Goal: Use online tool/utility: Utilize a website feature to perform a specific function

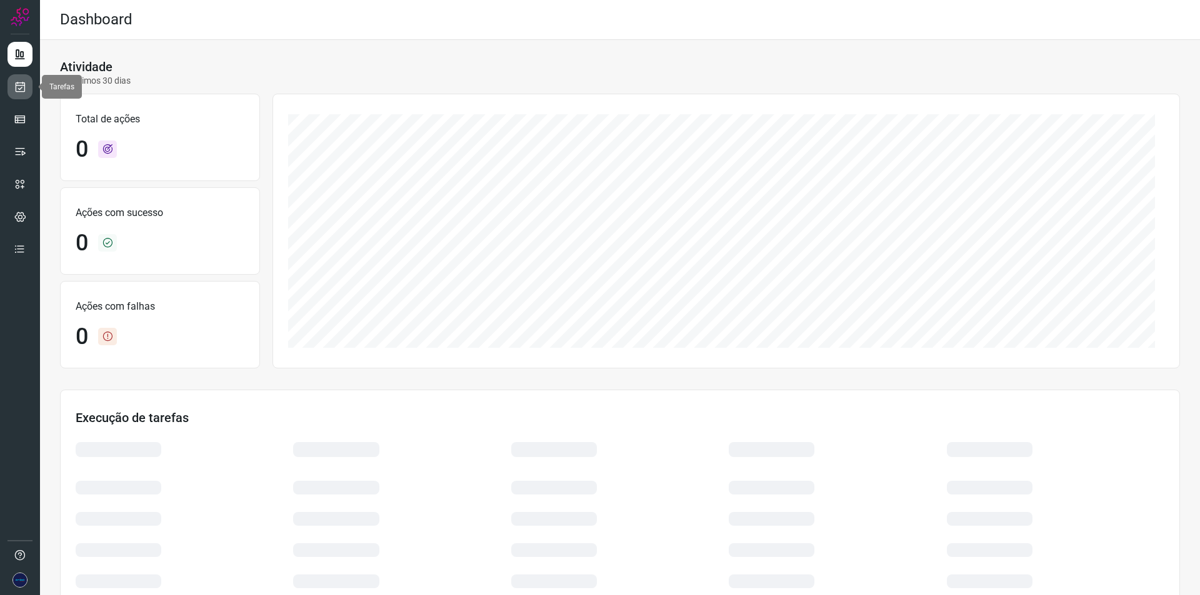
click at [26, 87] on link at bounding box center [19, 86] width 25 height 25
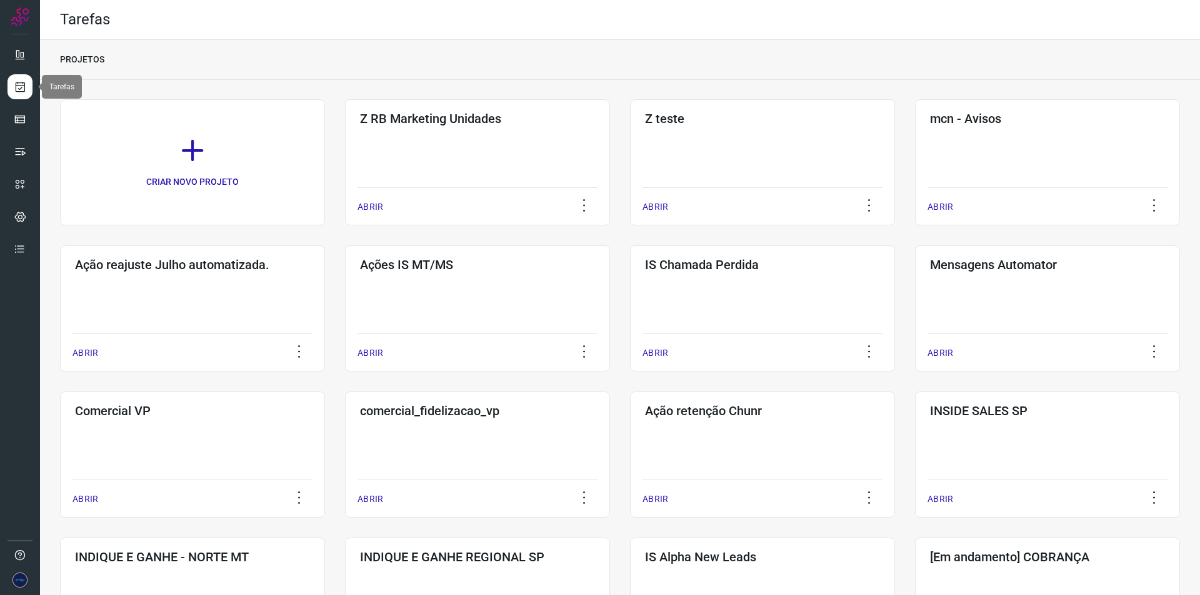
click at [25, 84] on icon at bounding box center [20, 87] width 13 height 12
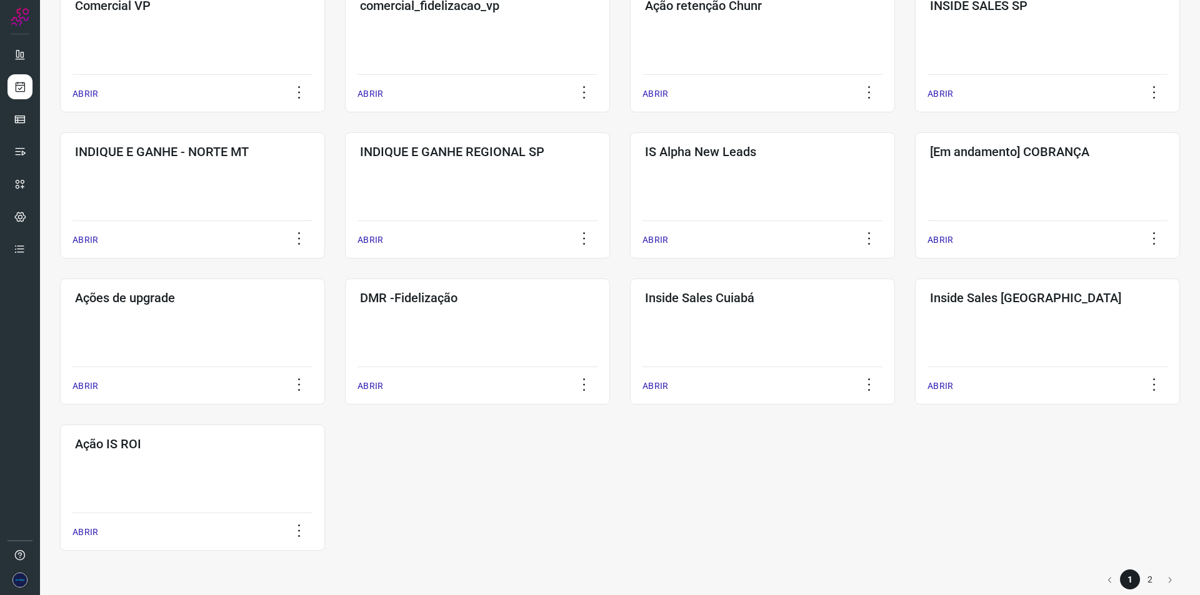
scroll to position [422, 0]
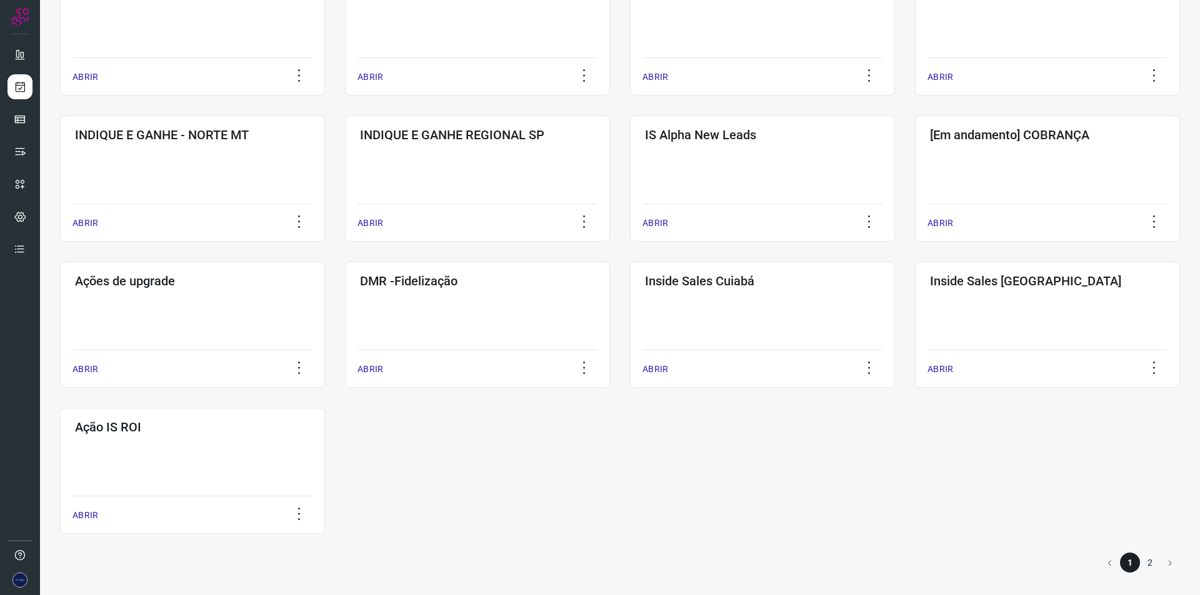
click at [1145, 560] on li "2" at bounding box center [1150, 563] width 20 height 20
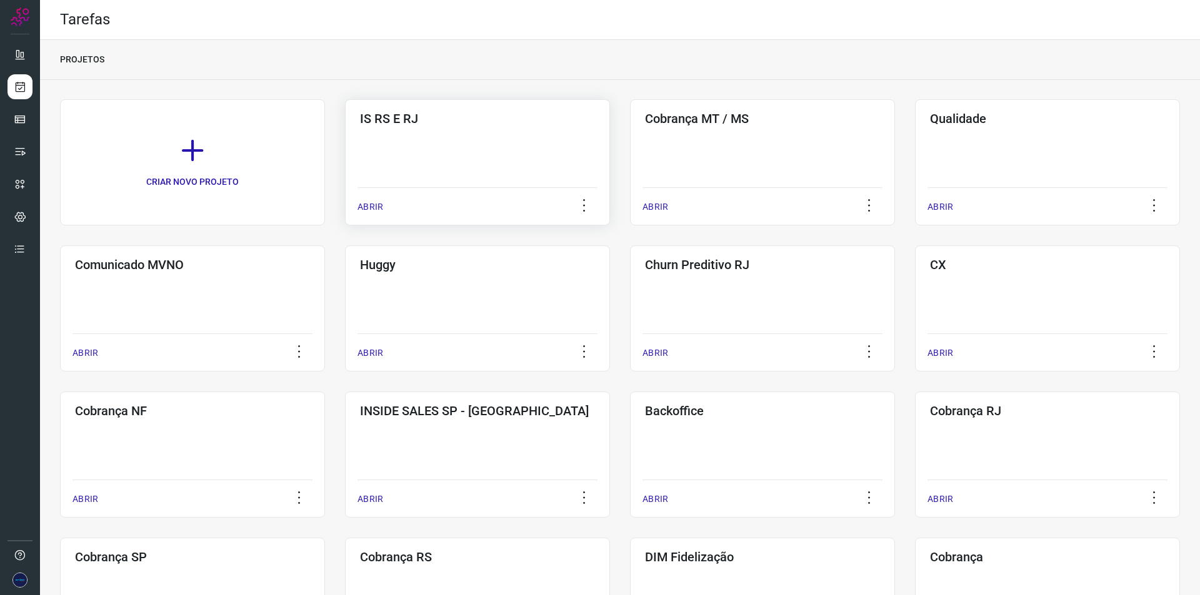
click at [475, 156] on div "IS RS E RJ ABRIR" at bounding box center [477, 162] width 265 height 126
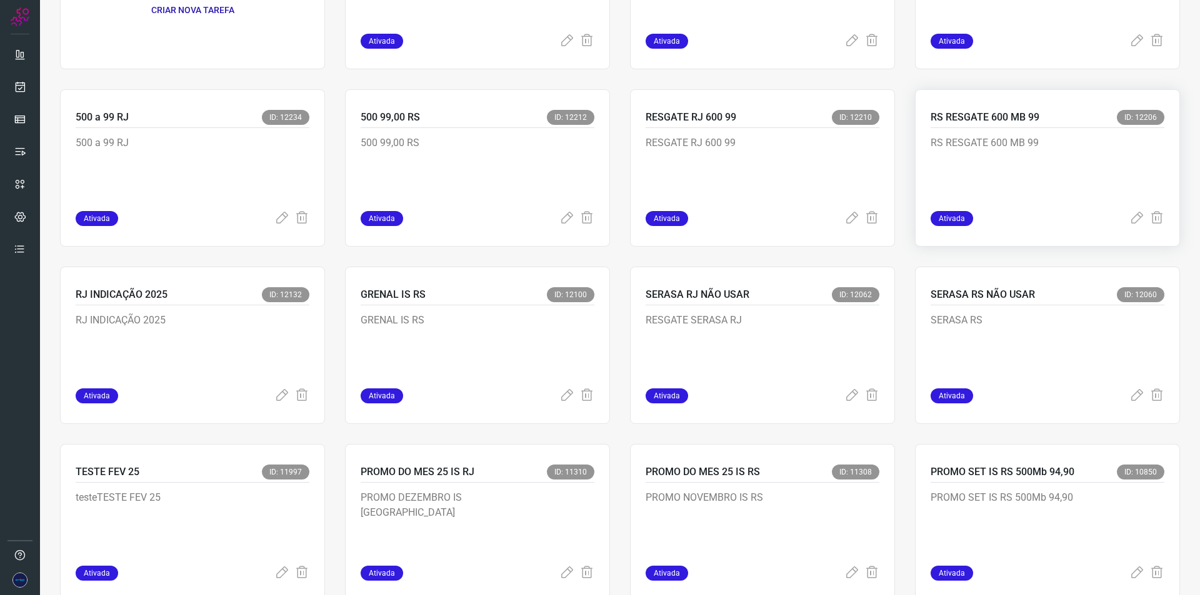
scroll to position [125, 0]
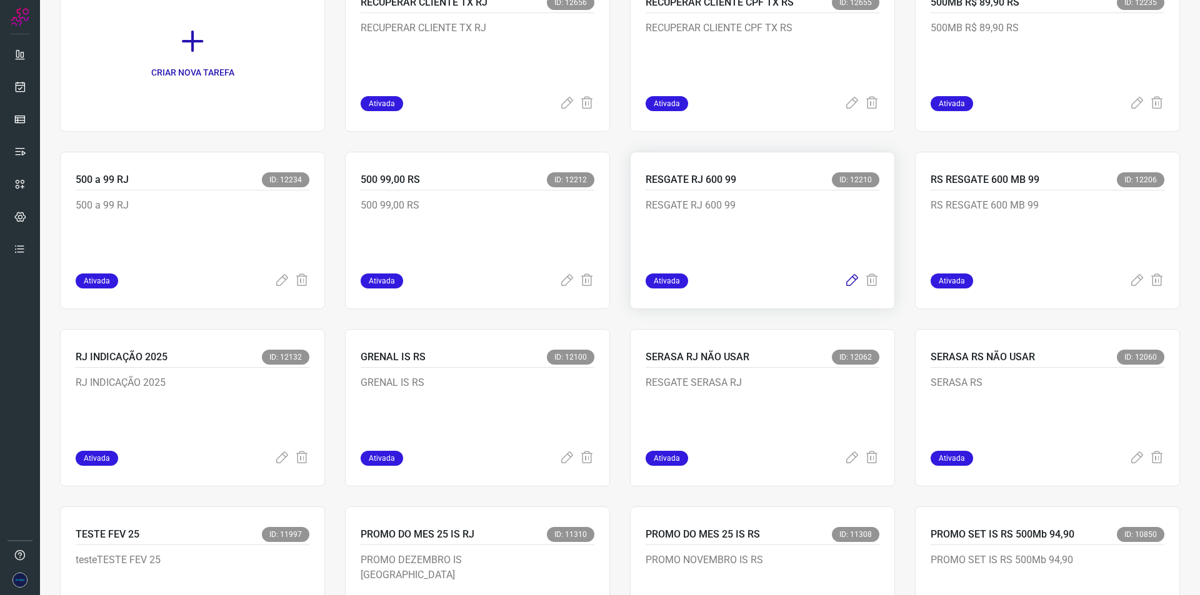
click at [844, 284] on icon at bounding box center [851, 281] width 15 height 15
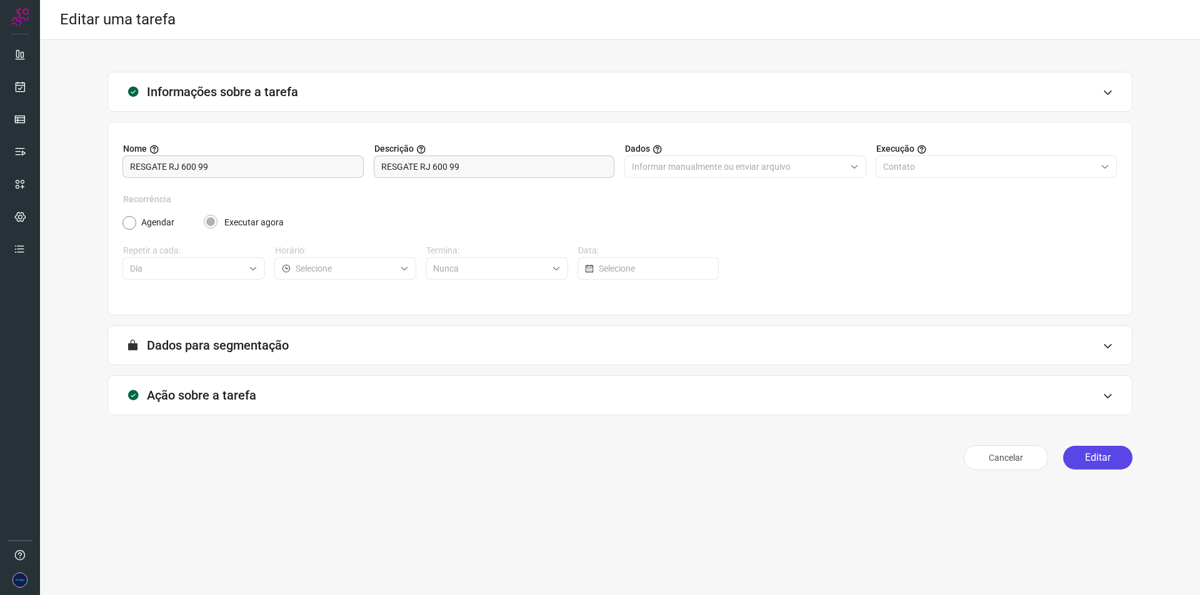
click at [1080, 465] on button "Editar" at bounding box center [1097, 458] width 69 height 24
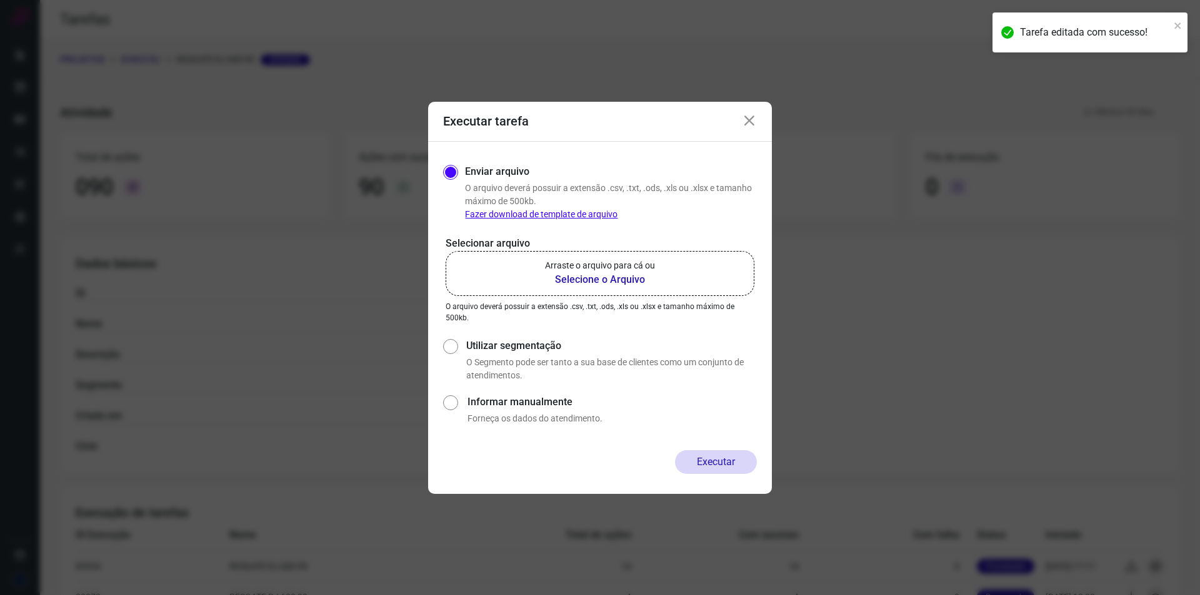
click at [584, 274] on b "Selecione o Arquivo" at bounding box center [600, 279] width 110 height 15
click at [0, 0] on input "Arraste o arquivo para cá ou Selecione o Arquivo" at bounding box center [0, 0] width 0 height 0
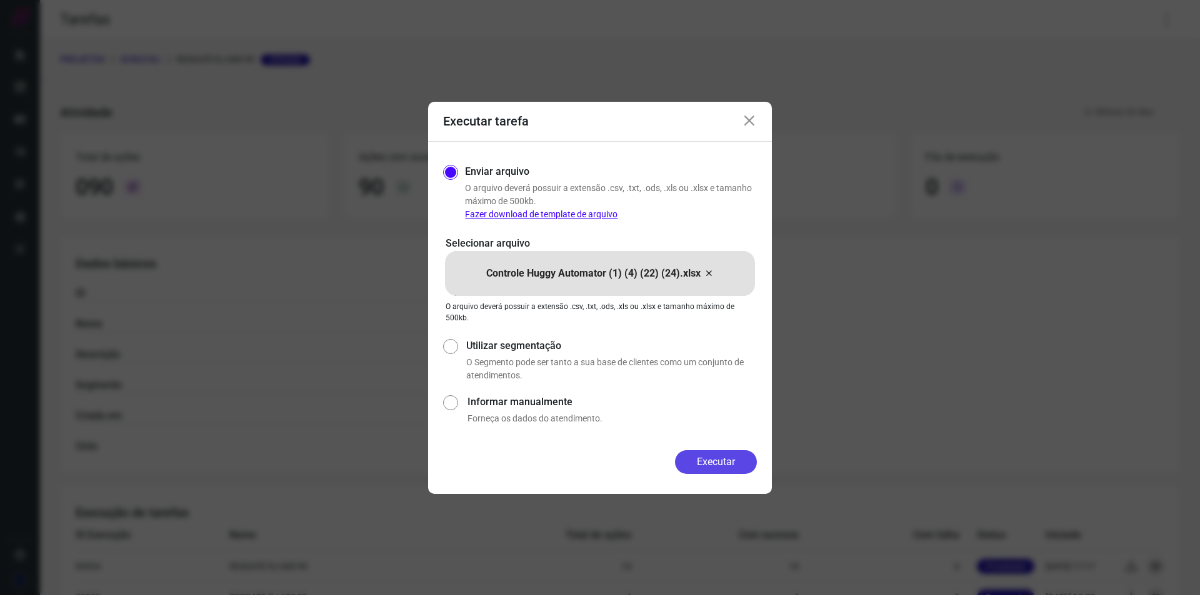
click at [723, 463] on button "Executar" at bounding box center [716, 462] width 82 height 24
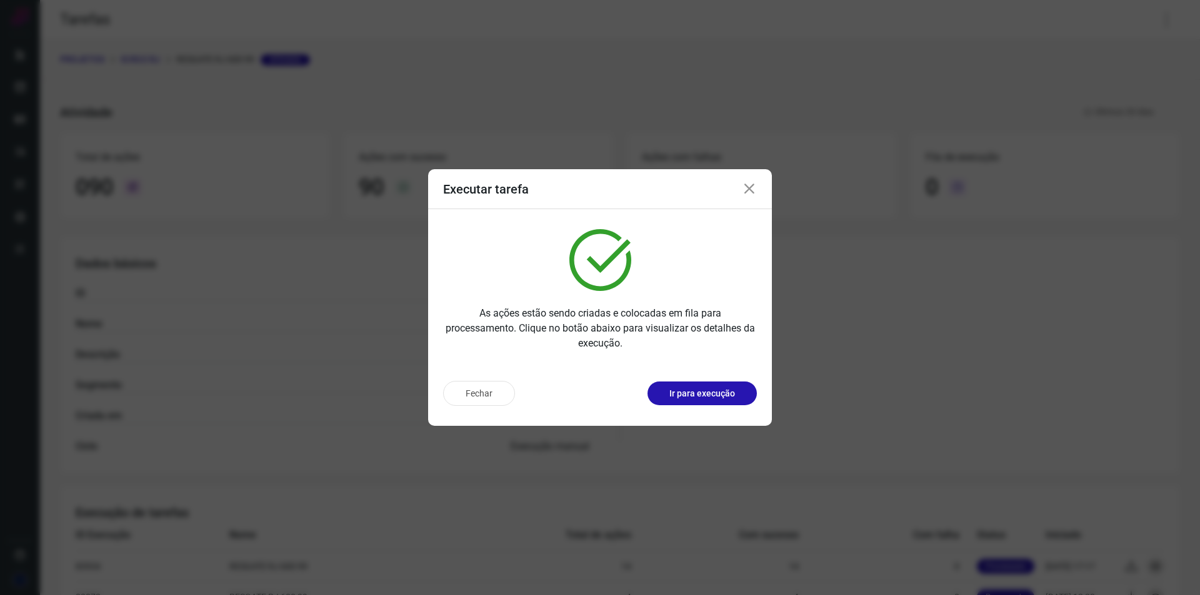
click at [758, 182] on div "Executar tarefa" at bounding box center [600, 189] width 344 height 40
click at [751, 187] on icon at bounding box center [749, 189] width 15 height 15
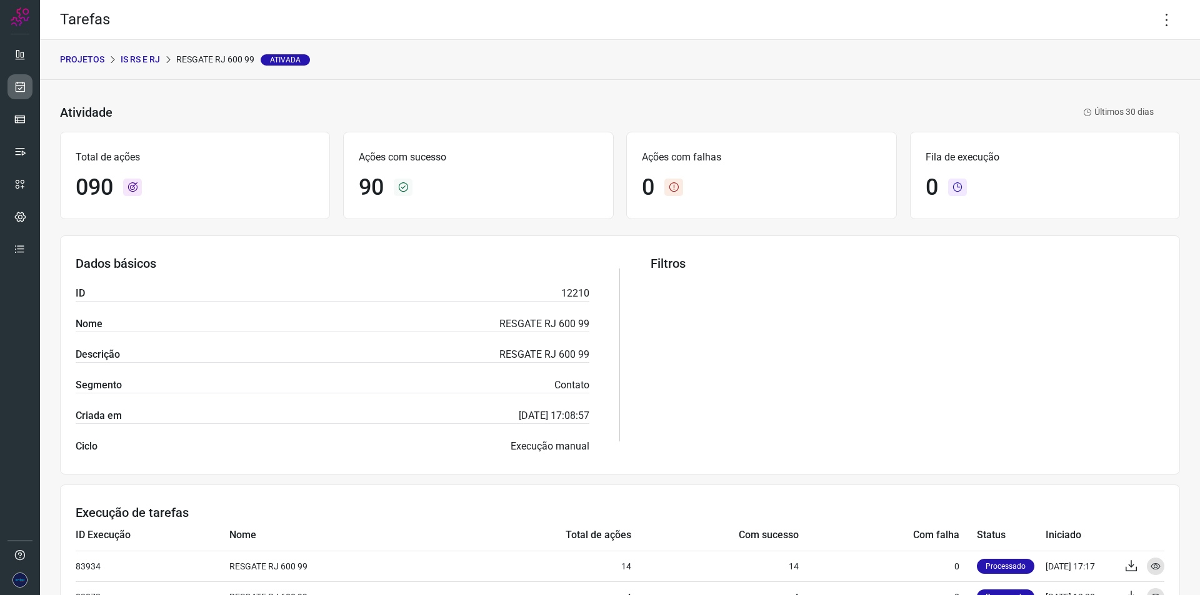
click at [25, 81] on icon at bounding box center [20, 87] width 13 height 12
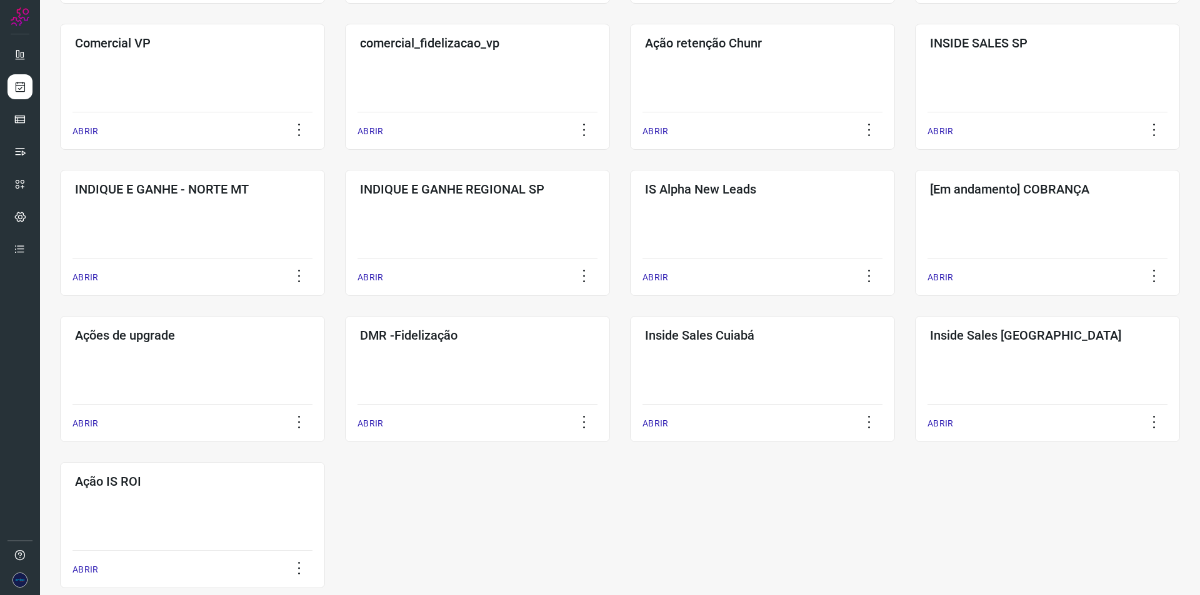
scroll to position [422, 0]
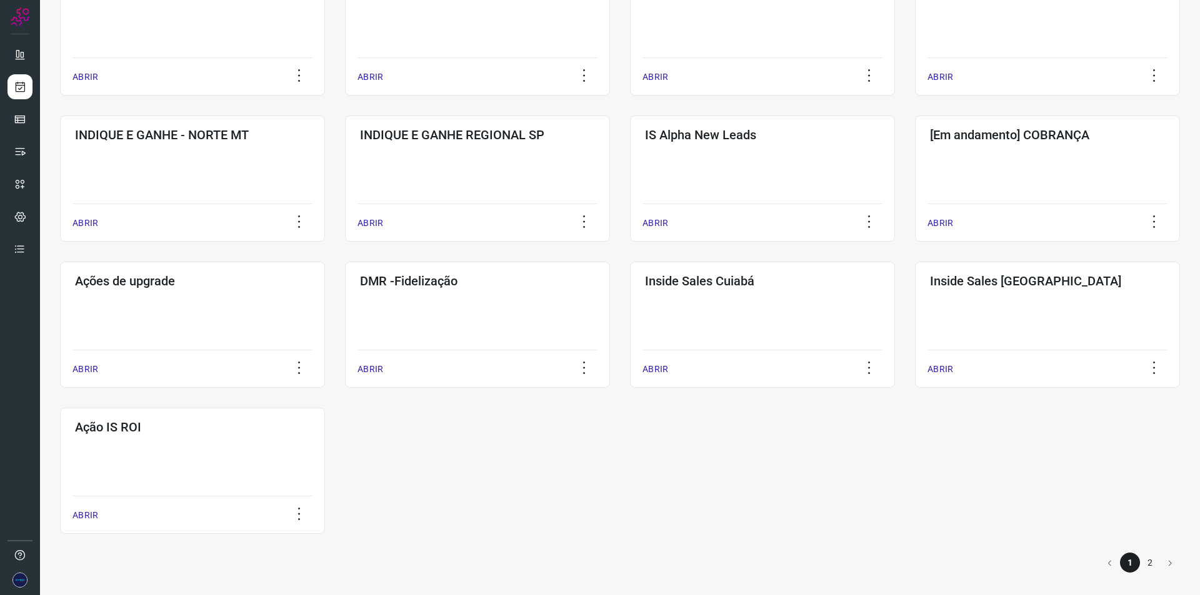
click at [1140, 562] on li "2" at bounding box center [1150, 563] width 20 height 20
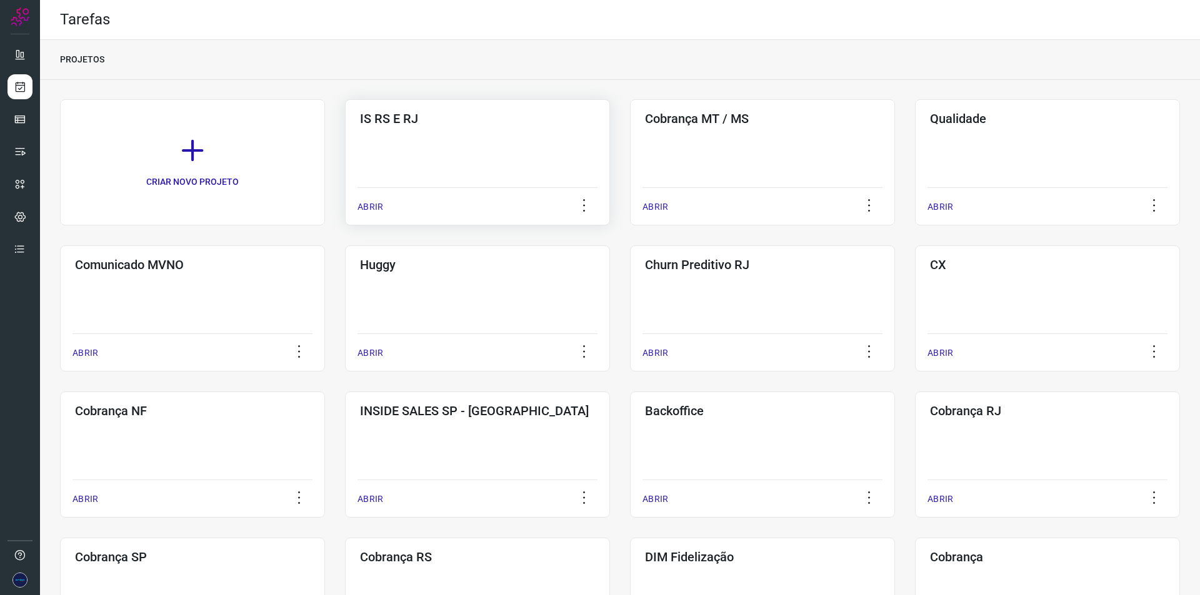
click at [399, 169] on div "IS RS E RJ ABRIR" at bounding box center [477, 162] width 265 height 126
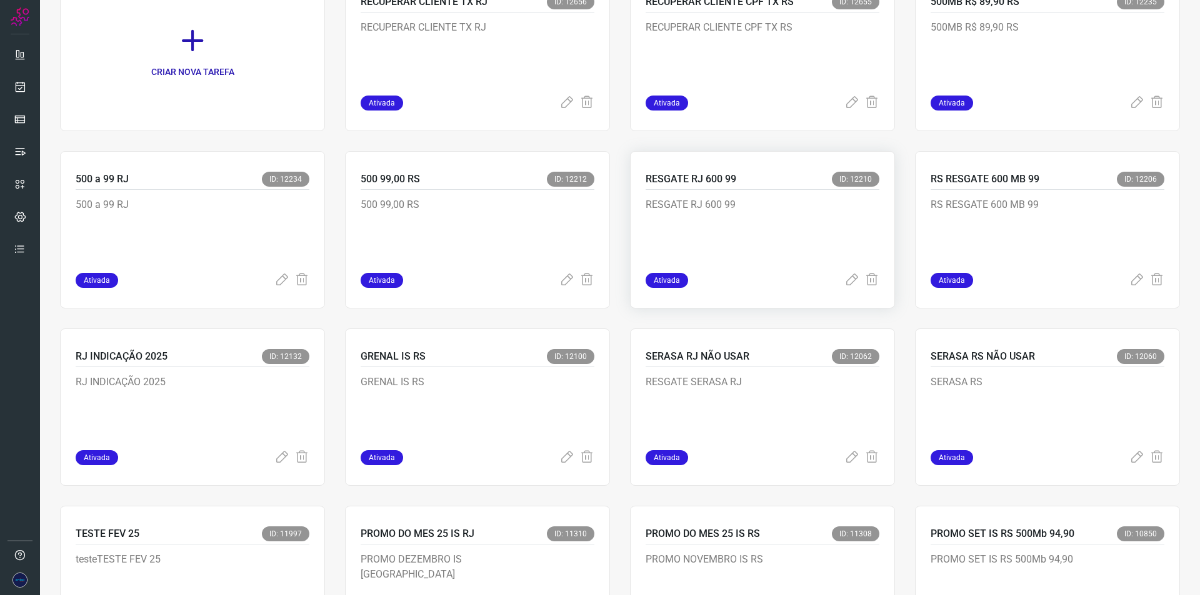
scroll to position [125, 0]
click at [1129, 279] on icon at bounding box center [1136, 281] width 15 height 15
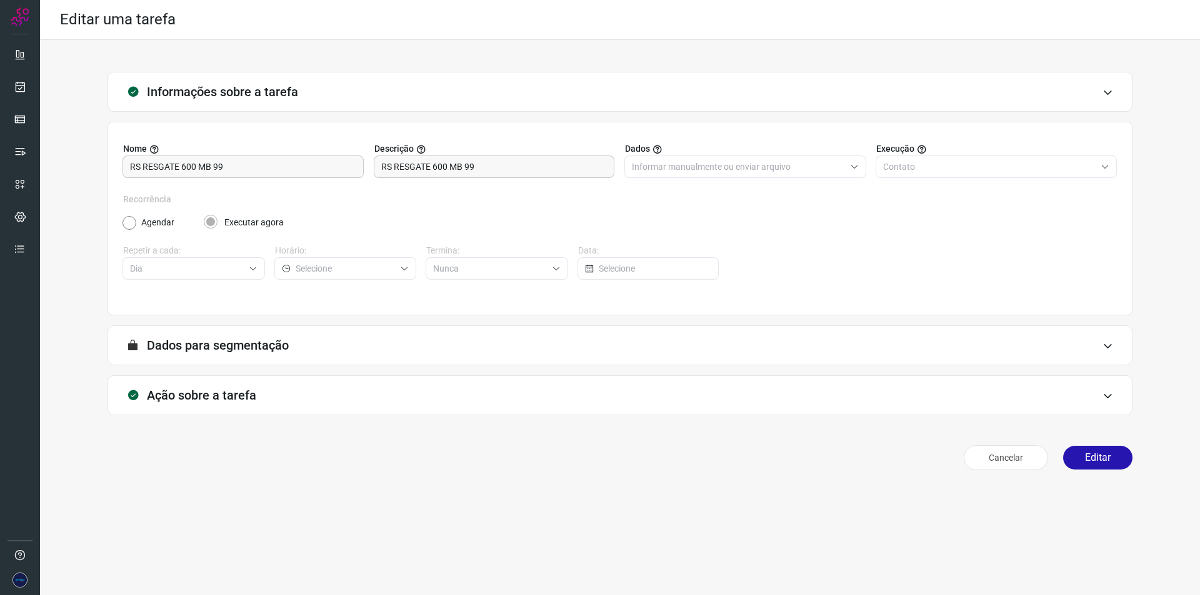
click at [1085, 475] on div "Cancelar Editar" at bounding box center [619, 457] width 1025 height 35
click at [1105, 460] on button "Editar" at bounding box center [1097, 458] width 69 height 24
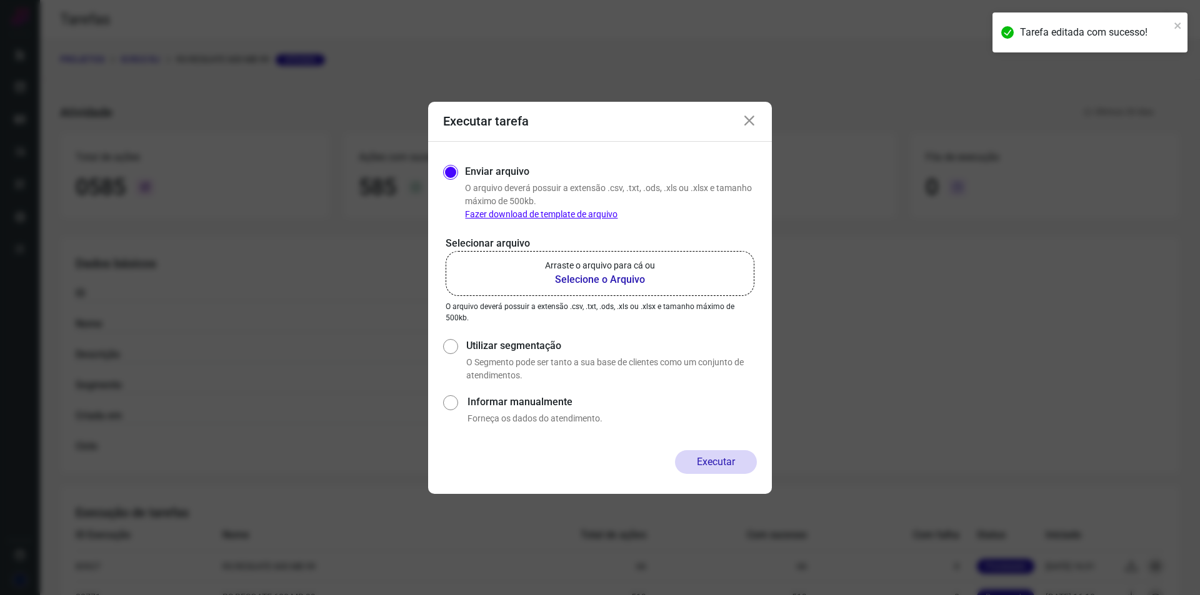
click at [575, 279] on b "Selecione o Arquivo" at bounding box center [600, 279] width 110 height 15
click at [0, 0] on input "Arraste o arquivo para cá ou Selecione o Arquivo" at bounding box center [0, 0] width 0 height 0
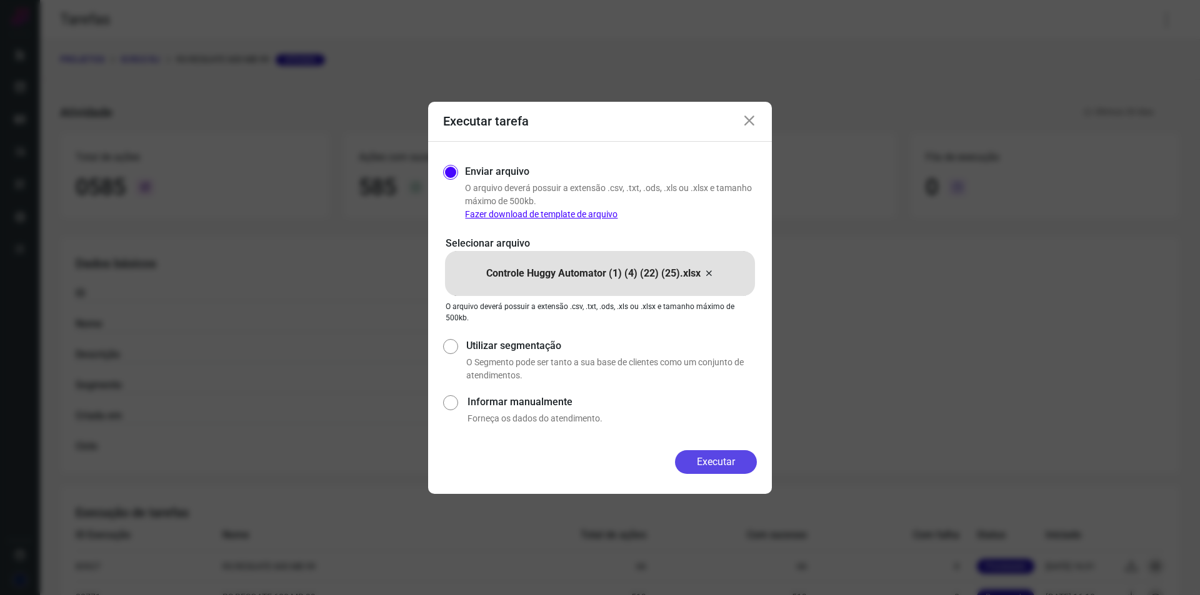
click at [727, 459] on button "Executar" at bounding box center [716, 462] width 82 height 24
